Goal: Task Accomplishment & Management: Use online tool/utility

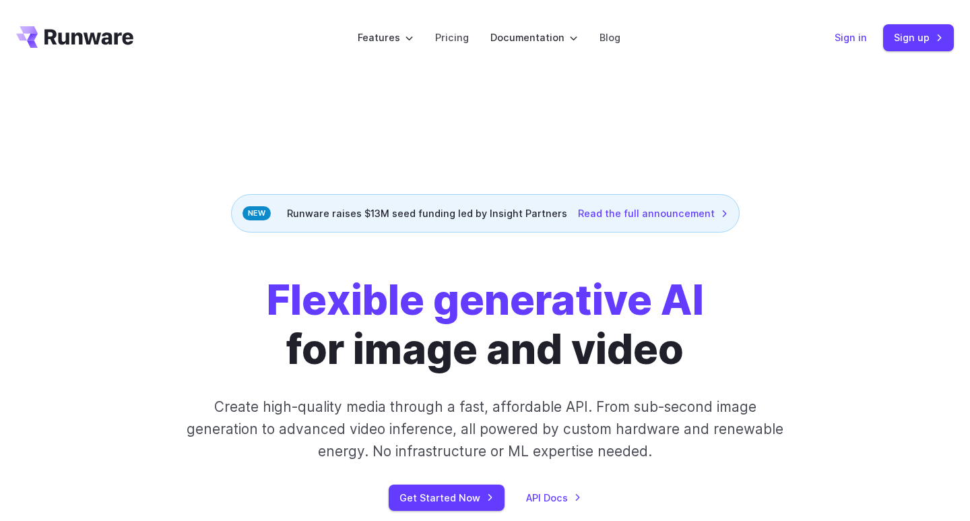
click at [844, 31] on link "Sign in" at bounding box center [851, 37] width 32 height 15
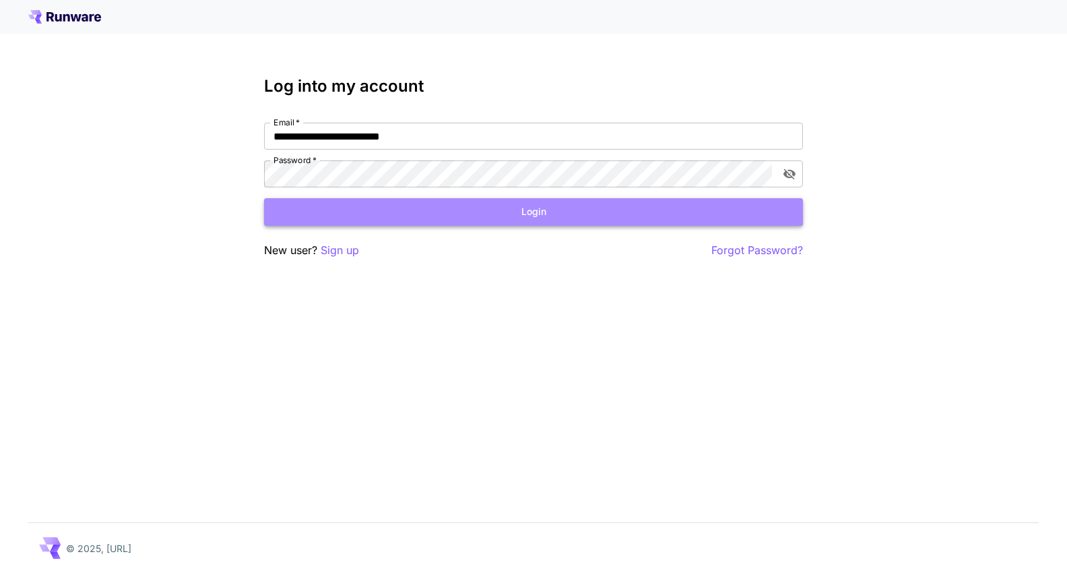
click at [524, 203] on button "Login" at bounding box center [533, 212] width 539 height 28
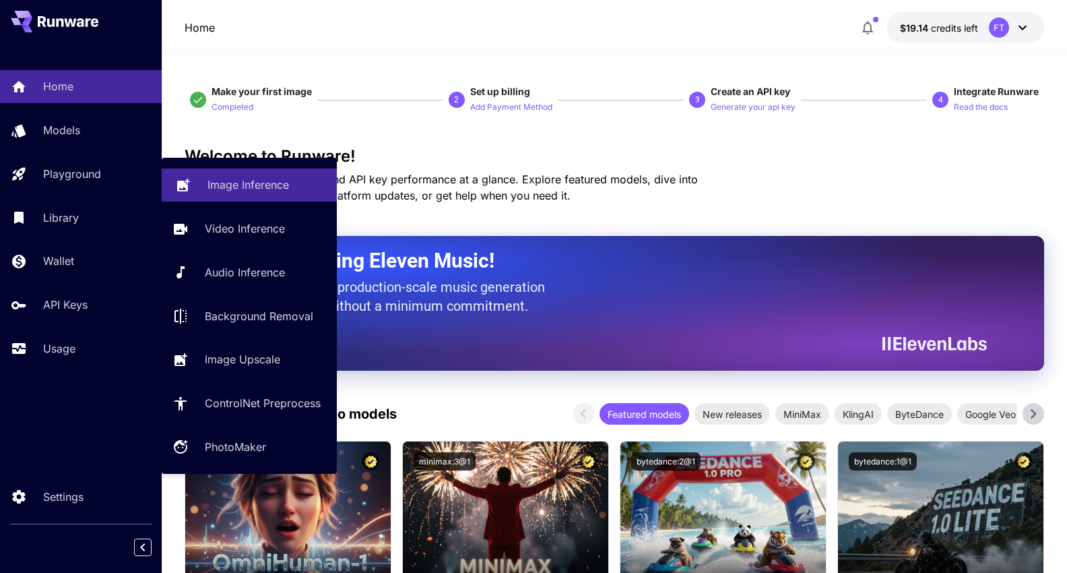
click at [251, 183] on p "Image Inference" at bounding box center [249, 185] width 82 height 16
